Goal: Information Seeking & Learning: Learn about a topic

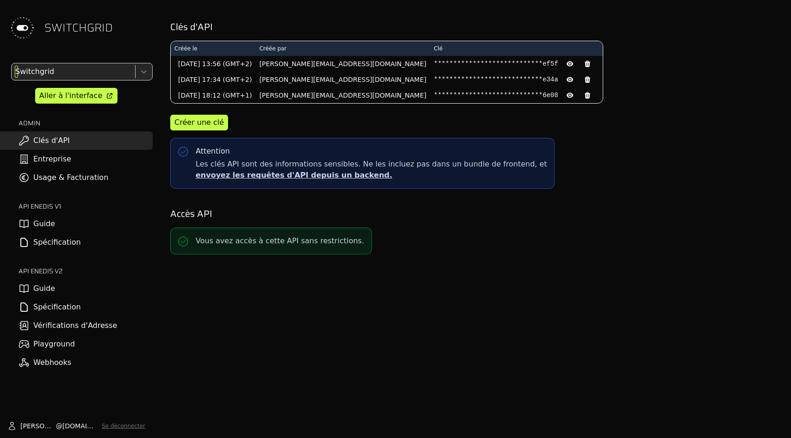
click at [88, 68] on div at bounding box center [72, 71] width 118 height 13
click at [74, 96] on div "Aller à l'interface" at bounding box center [70, 95] width 63 height 11
